Goal: Information Seeking & Learning: Learn about a topic

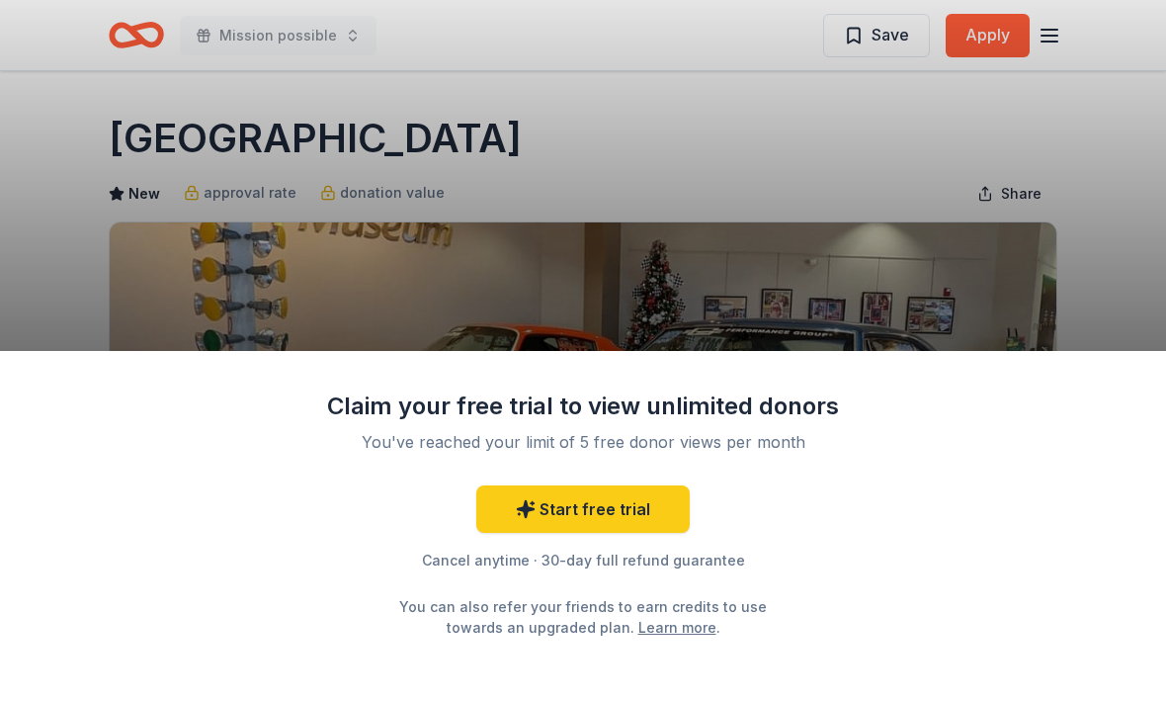
click at [125, 28] on div "Claim your free trial to view unlimited donors You've reached your limit of 5 f…" at bounding box center [583, 351] width 1166 height 702
click at [142, 28] on div "Claim your free trial to view unlimited donors You've reached your limit of 5 f…" at bounding box center [583, 351] width 1166 height 702
